Goal: Task Accomplishment & Management: Manage account settings

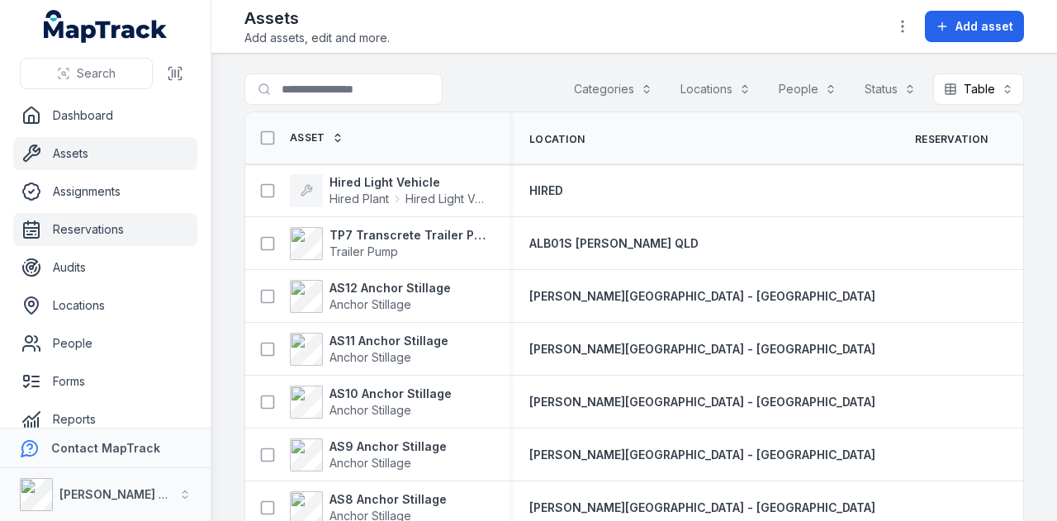
click at [121, 216] on link "Reservations" at bounding box center [105, 229] width 184 height 33
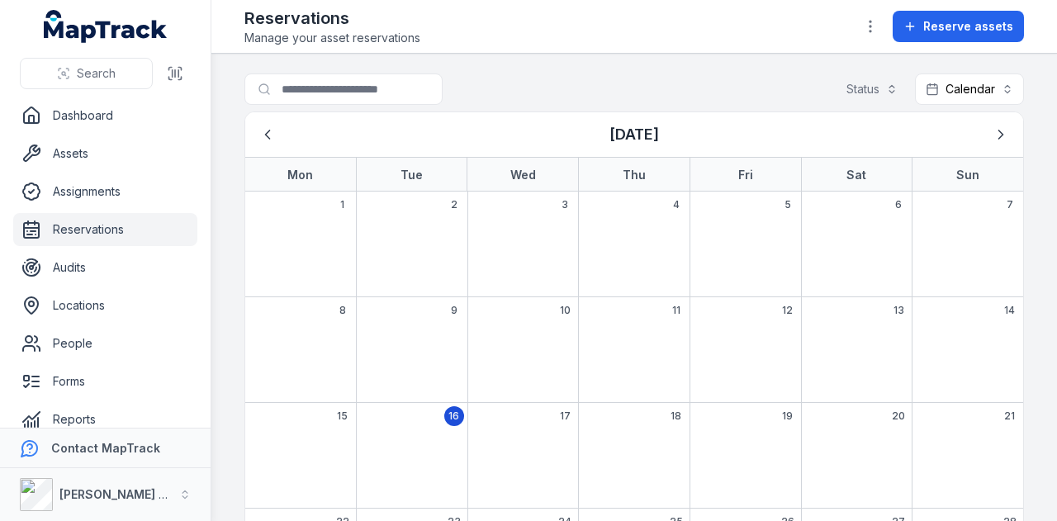
scroll to position [83, 0]
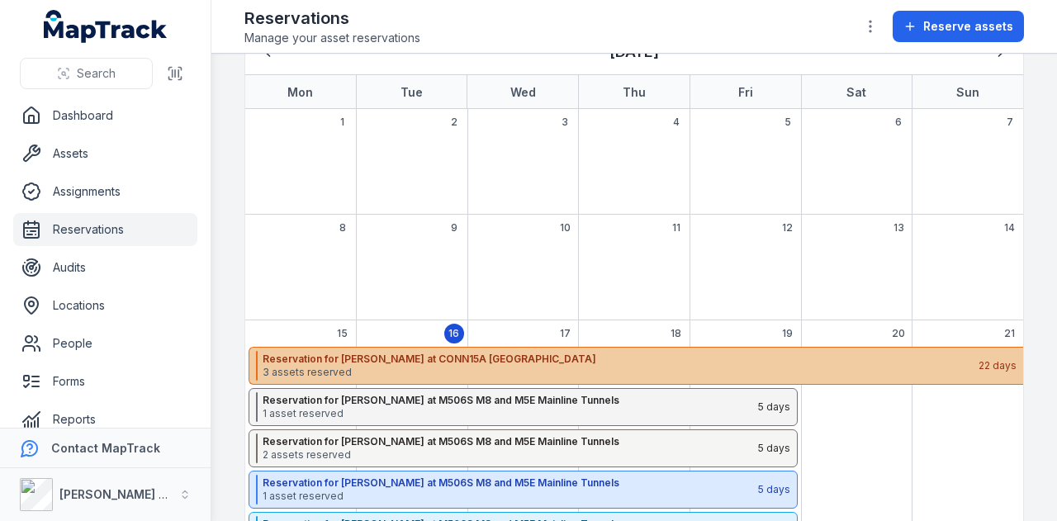
click at [504, 358] on strong "Reservation for [PERSON_NAME] at CONN15A [GEOGRAPHIC_DATA]" at bounding box center [620, 359] width 714 height 13
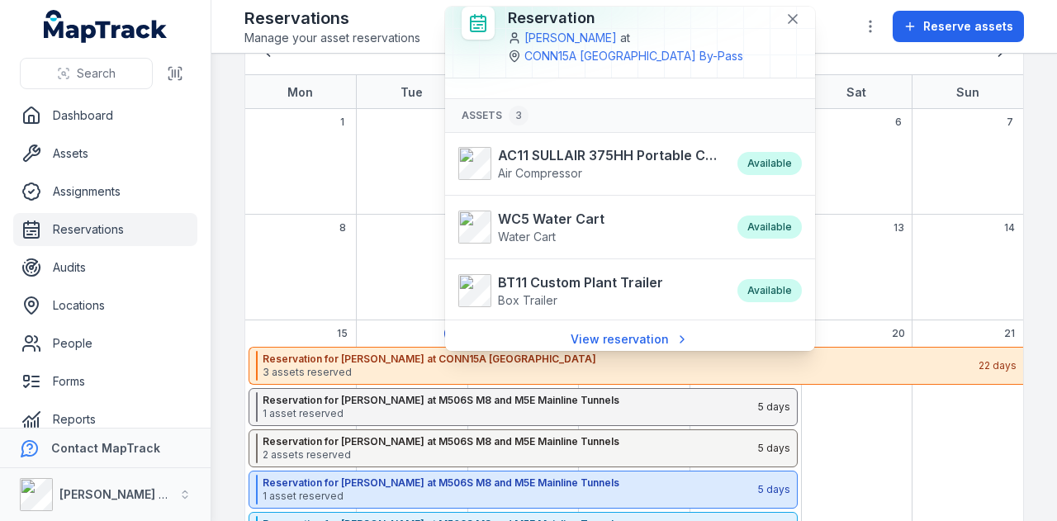
scroll to position [20, 0]
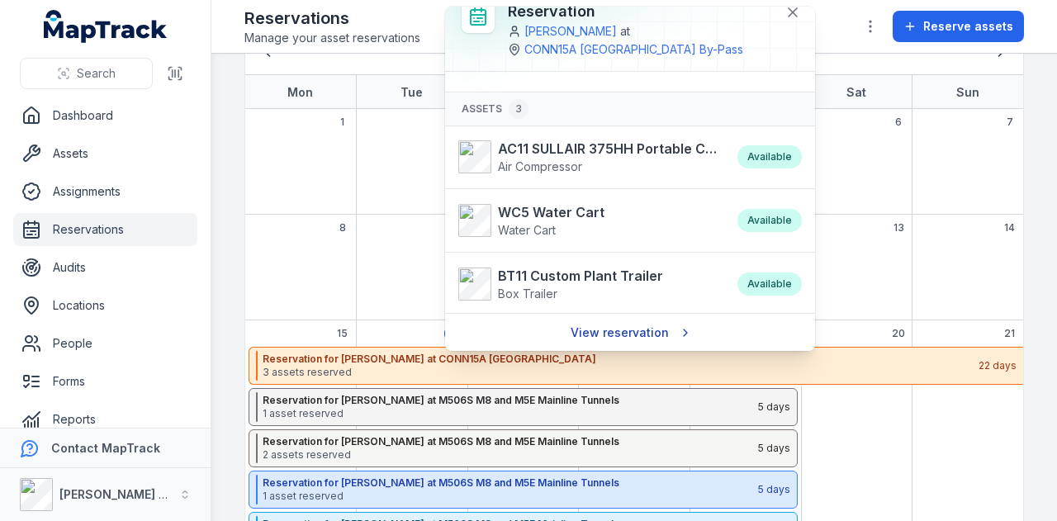
click at [624, 330] on link "View reservation" at bounding box center [630, 332] width 140 height 31
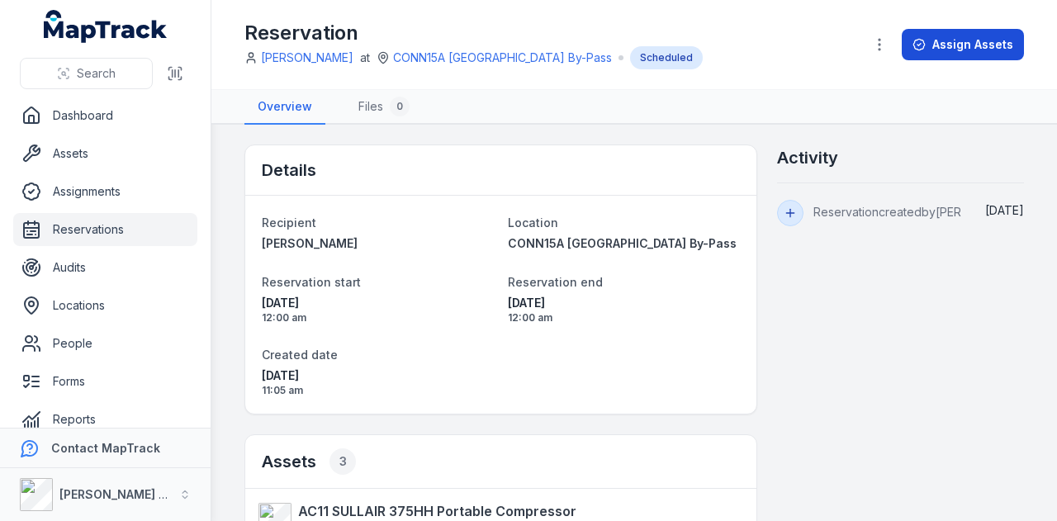
click at [969, 30] on button "Assign Assets" at bounding box center [963, 44] width 122 height 31
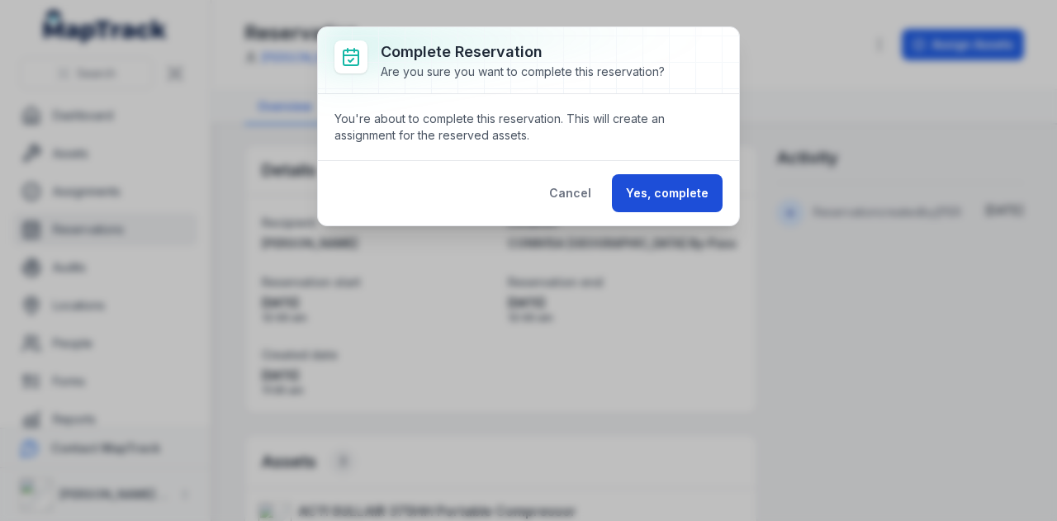
click at [650, 204] on button "Yes, complete" at bounding box center [667, 193] width 111 height 38
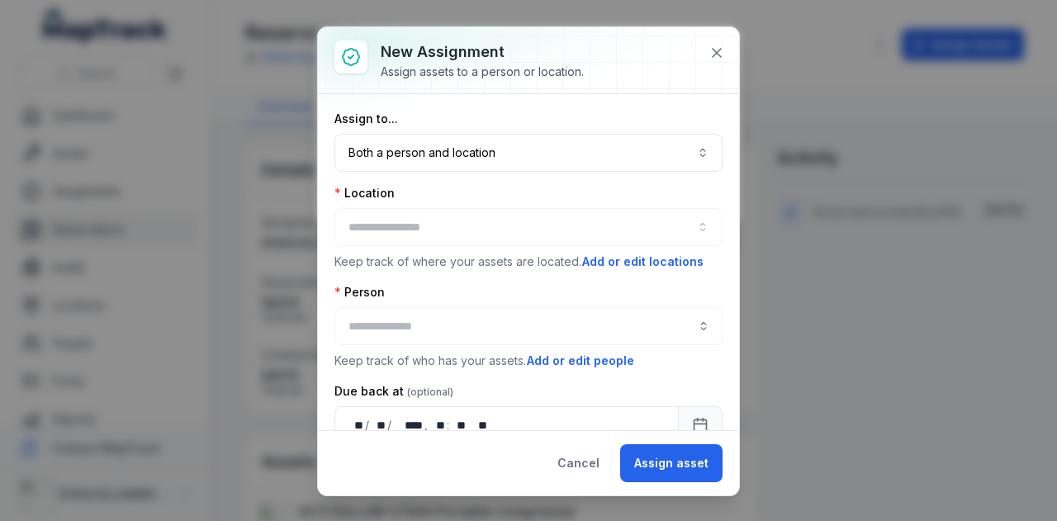
type input "**********"
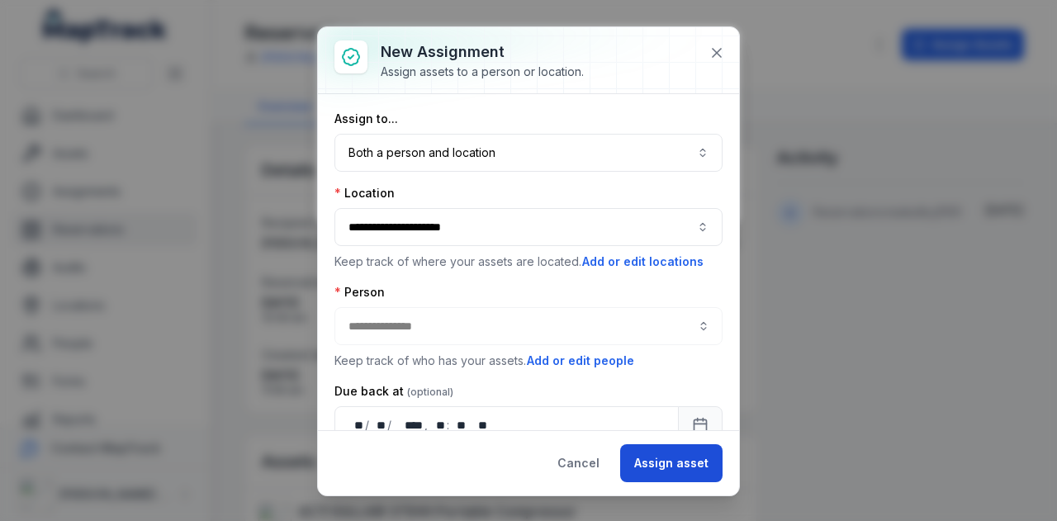
click at [678, 457] on button "Assign asset" at bounding box center [671, 463] width 102 height 38
